Goal: Navigation & Orientation: Find specific page/section

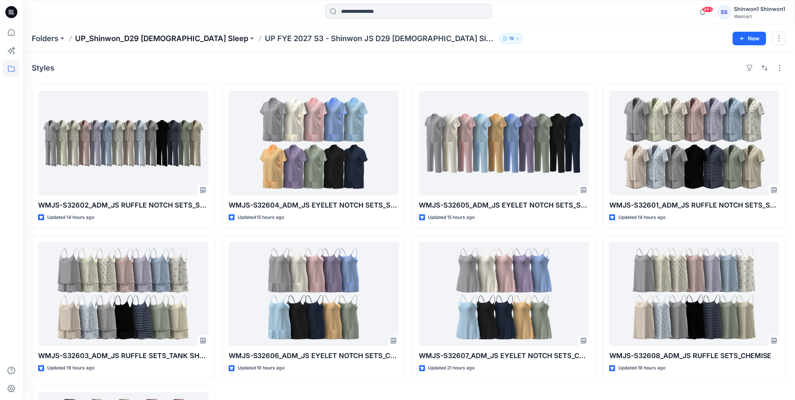
click at [160, 38] on p "UP_Shinwon_D29 [DEMOGRAPHIC_DATA] Sleep" at bounding box center [161, 38] width 173 height 11
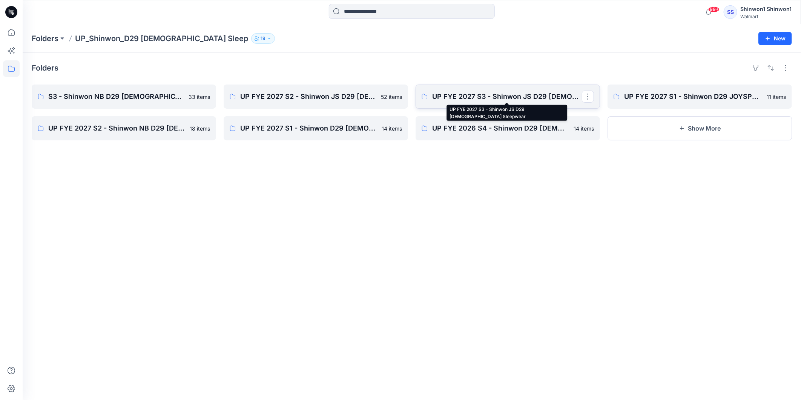
click at [517, 94] on p "UP FYE 2027 S3 - Shinwon JS D29 [DEMOGRAPHIC_DATA] Sleepwear" at bounding box center [507, 96] width 150 height 11
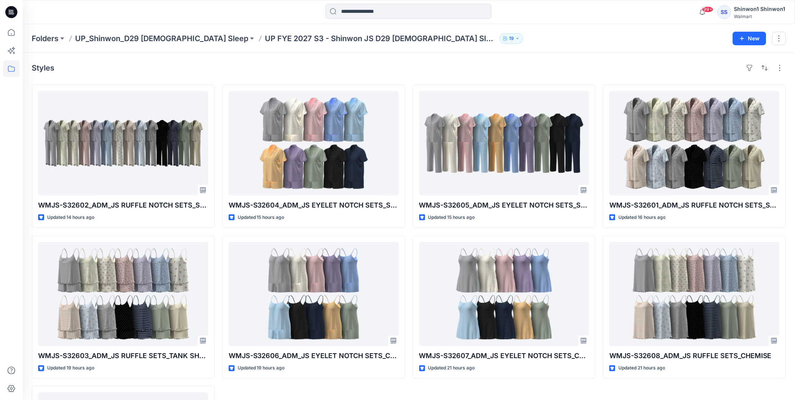
drag, startPoint x: 571, startPoint y: 32, endPoint x: 566, endPoint y: 29, distance: 6.3
click at [571, 33] on div "Folders UP_Shinwon_D29 [DEMOGRAPHIC_DATA] Sleep UP FYE 2027 S3 - Shinwon JS D29…" at bounding box center [379, 38] width 695 height 11
click at [597, 45] on div "Folders UP_Shinwon_D29 [DEMOGRAPHIC_DATA] Sleep UP FYE 2027 S3 - Shinwon JS D29…" at bounding box center [409, 38] width 772 height 29
click at [172, 37] on p "UP_Shinwon_D29 [DEMOGRAPHIC_DATA] Sleep" at bounding box center [161, 38] width 173 height 11
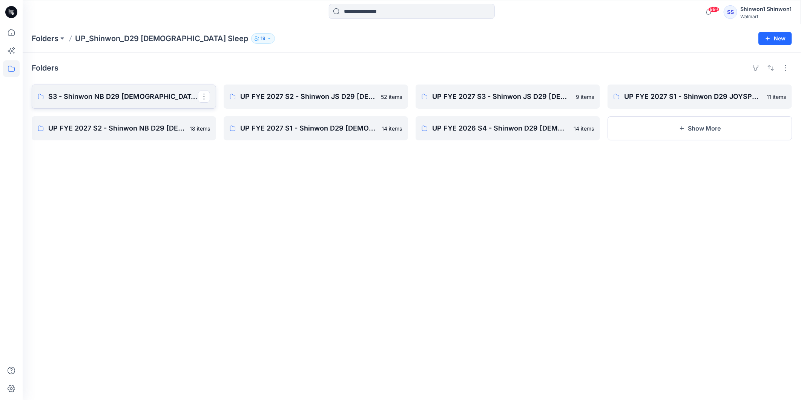
click at [137, 94] on p "S3 - Shinwon NB D29 [DEMOGRAPHIC_DATA] Sleepwear" at bounding box center [123, 96] width 150 height 11
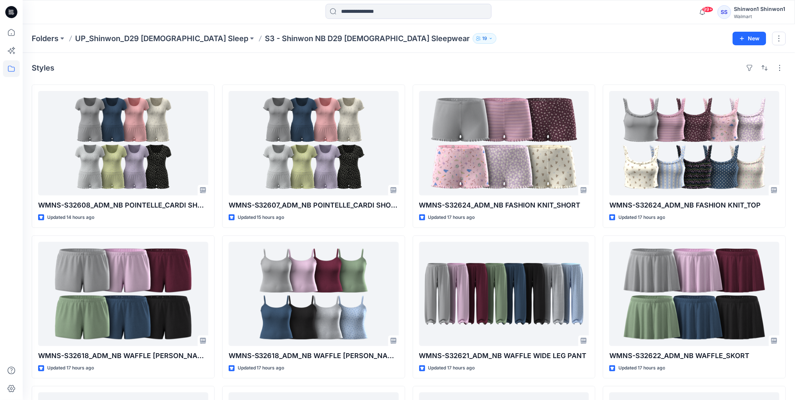
click at [642, 62] on div "Styles" at bounding box center [409, 68] width 754 height 12
click at [579, 46] on div "Folders UP_Shinwon_D29 [DEMOGRAPHIC_DATA] Sleep S3 - Shinwon NB D29 [DEMOGRAPHI…" at bounding box center [409, 38] width 772 height 29
